Goal: Find contact information: Obtain details needed to contact an individual or organization

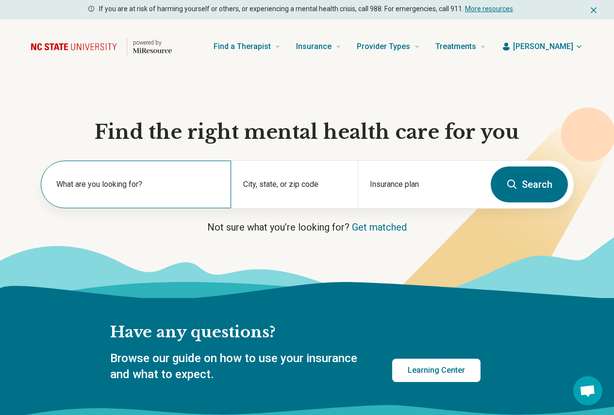
click at [95, 184] on label "What are you looking for?" at bounding box center [137, 184] width 163 height 12
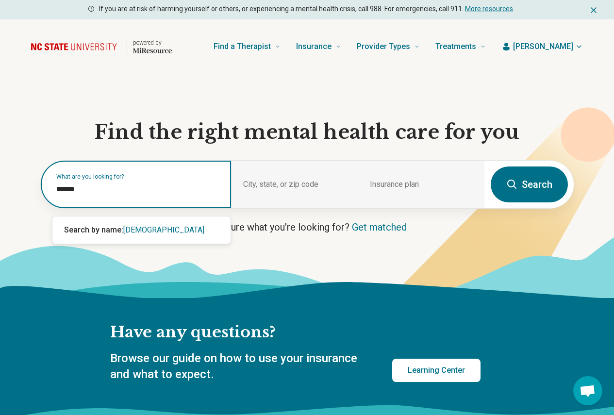
type input "*******"
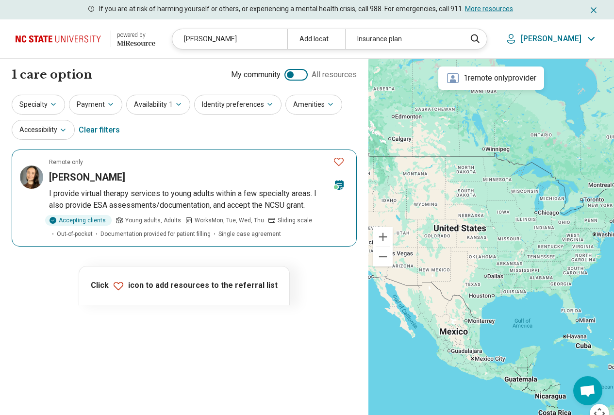
click at [94, 184] on article "Remote only Caitlin Eckert I provide virtual therapy services to young adults w…" at bounding box center [184, 197] width 345 height 97
click at [94, 166] on article "Remote only Caitlin Eckert I provide virtual therapy services to young adults w…" at bounding box center [184, 197] width 345 height 97
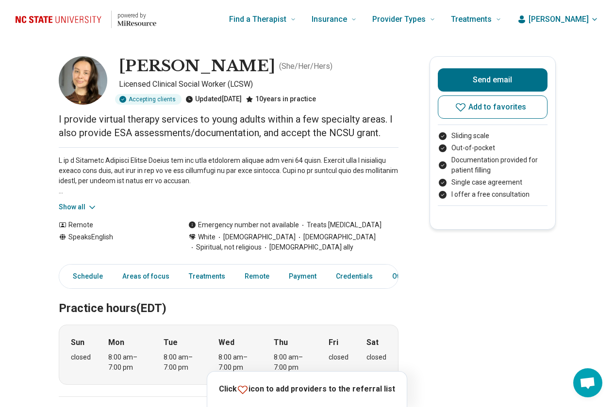
click at [72, 208] on button "Show all" at bounding box center [78, 207] width 38 height 10
click at [78, 209] on button "Show all" at bounding box center [78, 207] width 38 height 10
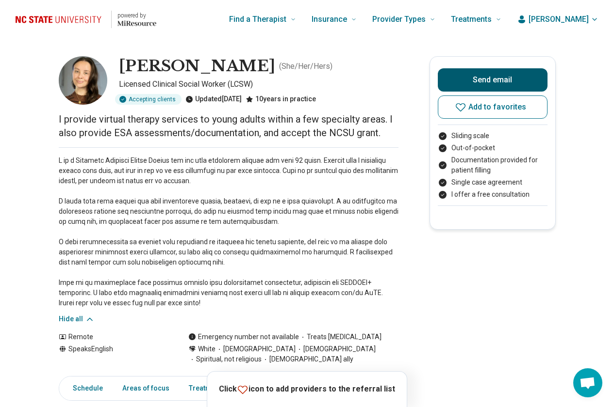
click at [476, 79] on button "Send email" at bounding box center [492, 79] width 110 height 23
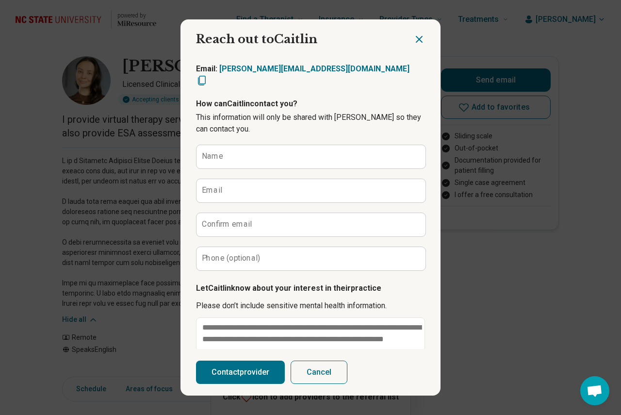
click at [416, 39] on icon "Close dialog" at bounding box center [419, 39] width 6 height 6
